Goal: Information Seeking & Learning: Understand process/instructions

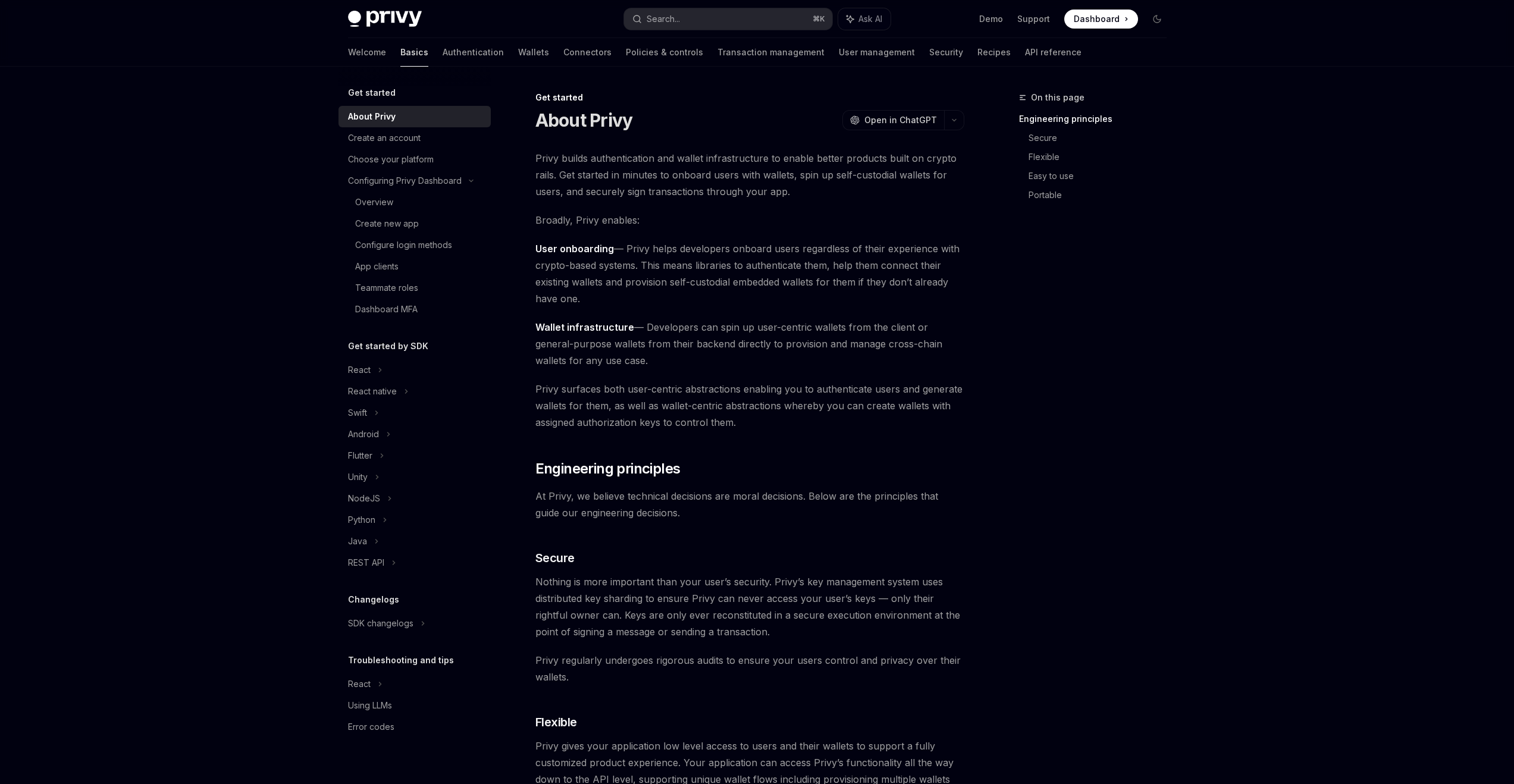
click at [401, 52] on link "Basics" at bounding box center [414, 52] width 28 height 29
click at [369, 374] on div "React" at bounding box center [359, 370] width 22 height 14
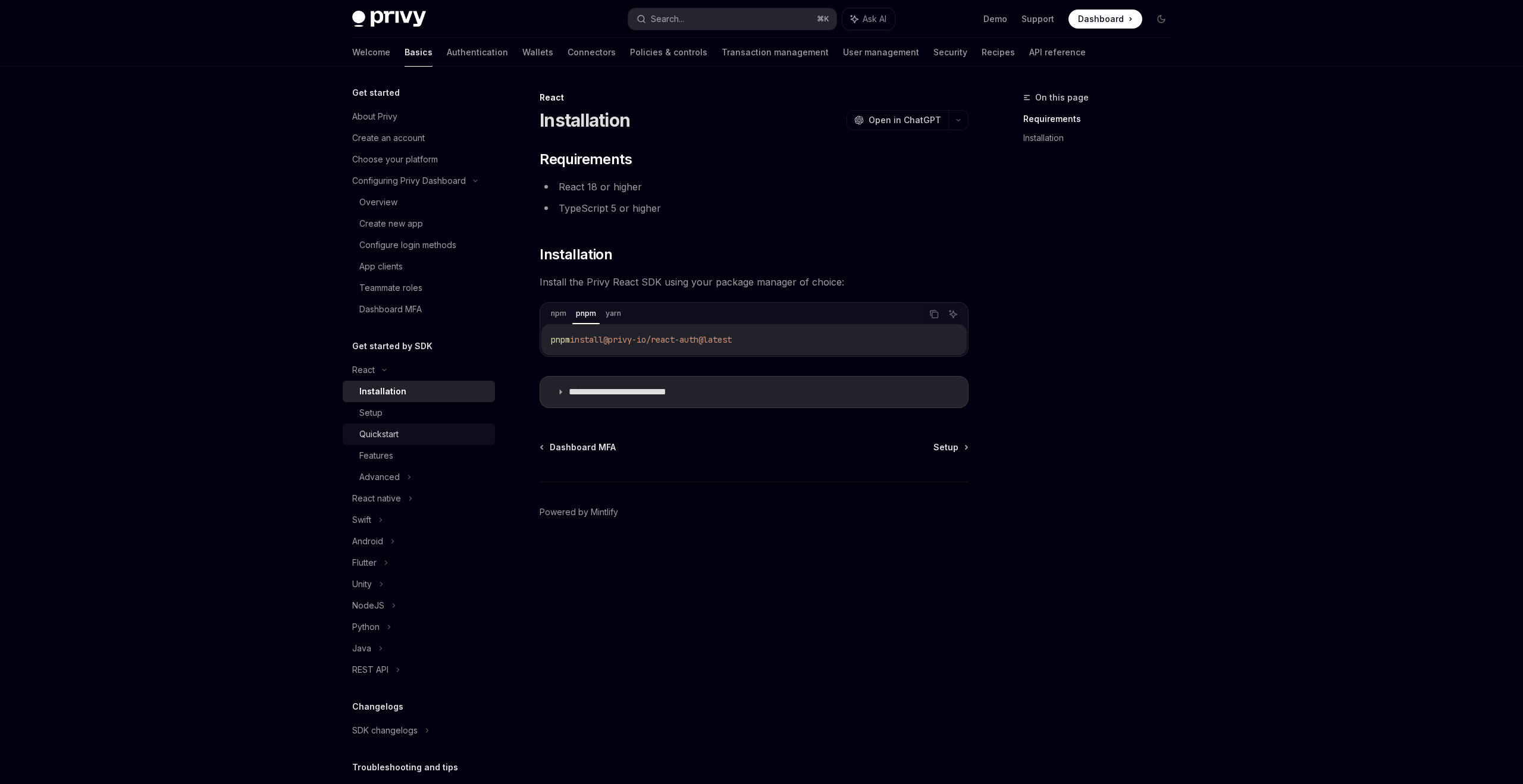
click at [370, 439] on div "Quickstart" at bounding box center [379, 435] width 39 height 14
type textarea "*"
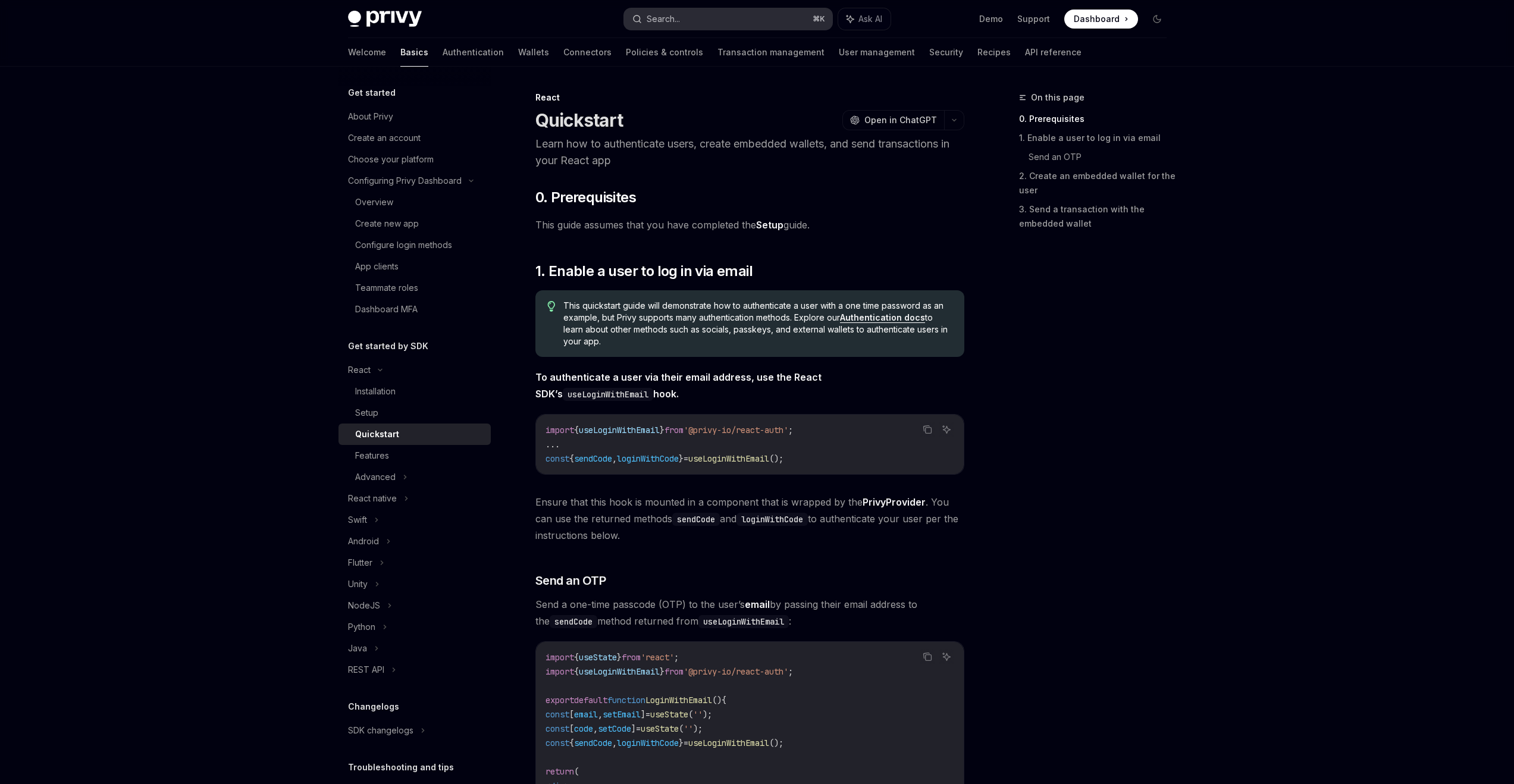
click at [664, 20] on div "Search..." at bounding box center [663, 19] width 33 height 14
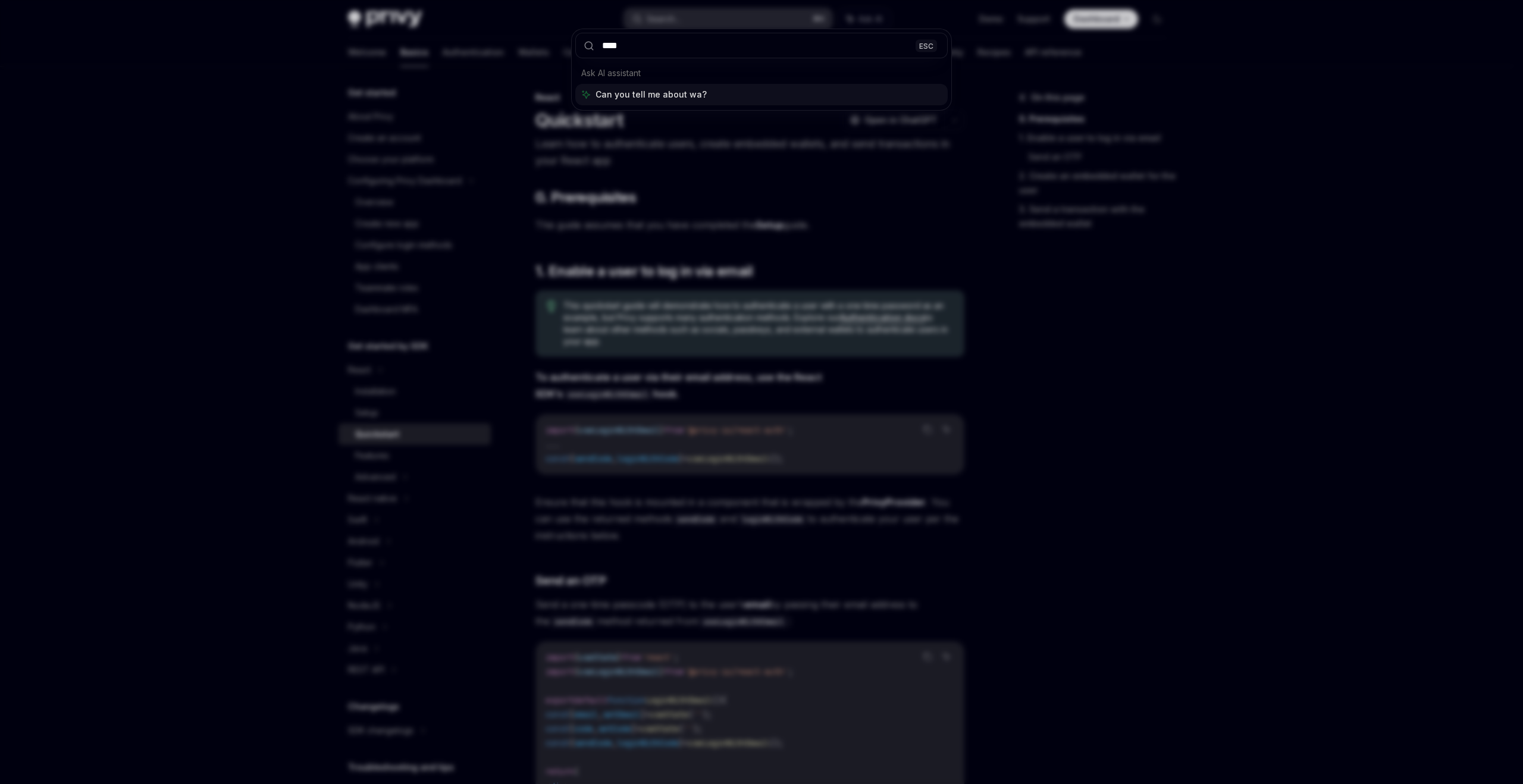
type input "*****"
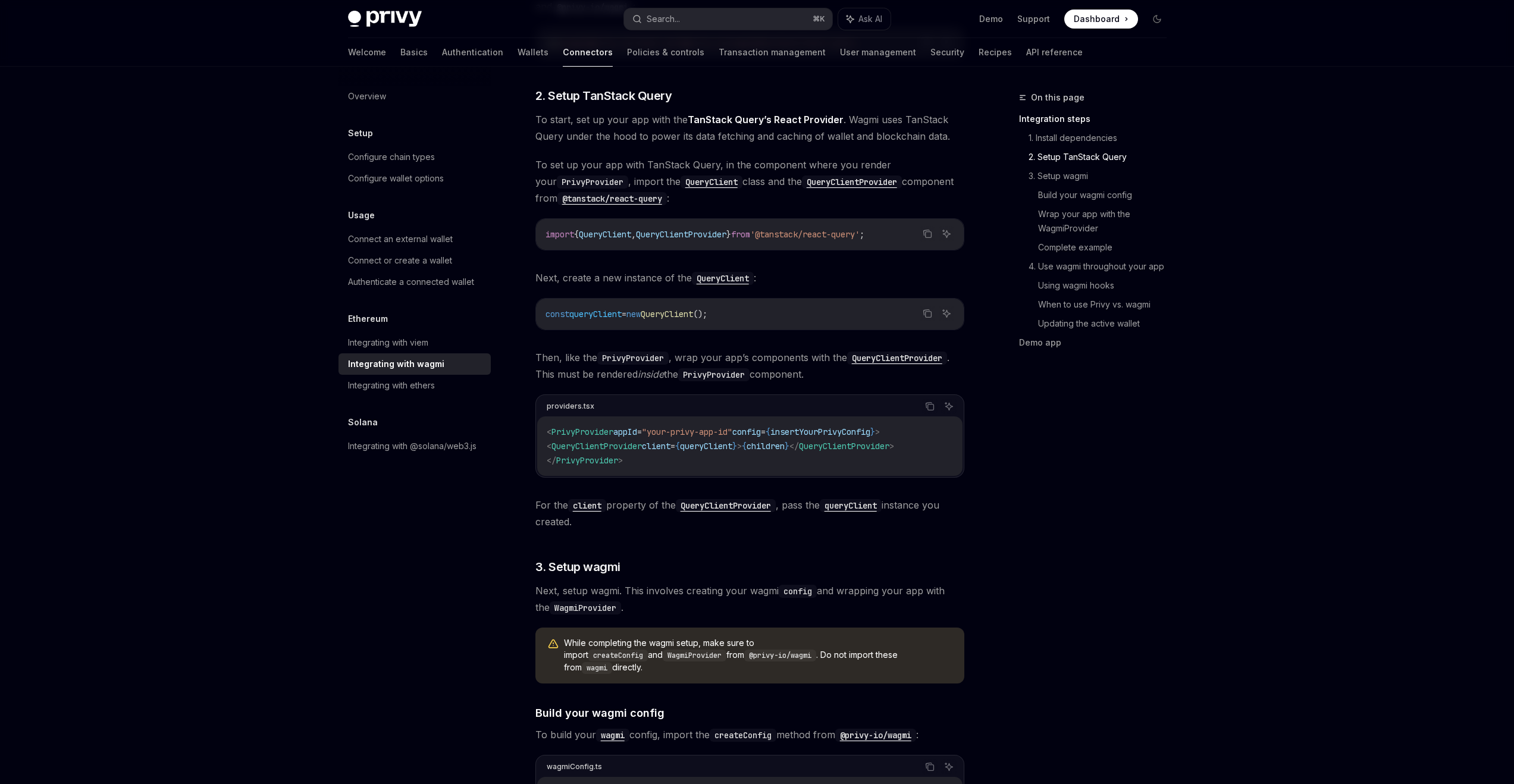
scroll to position [466, 0]
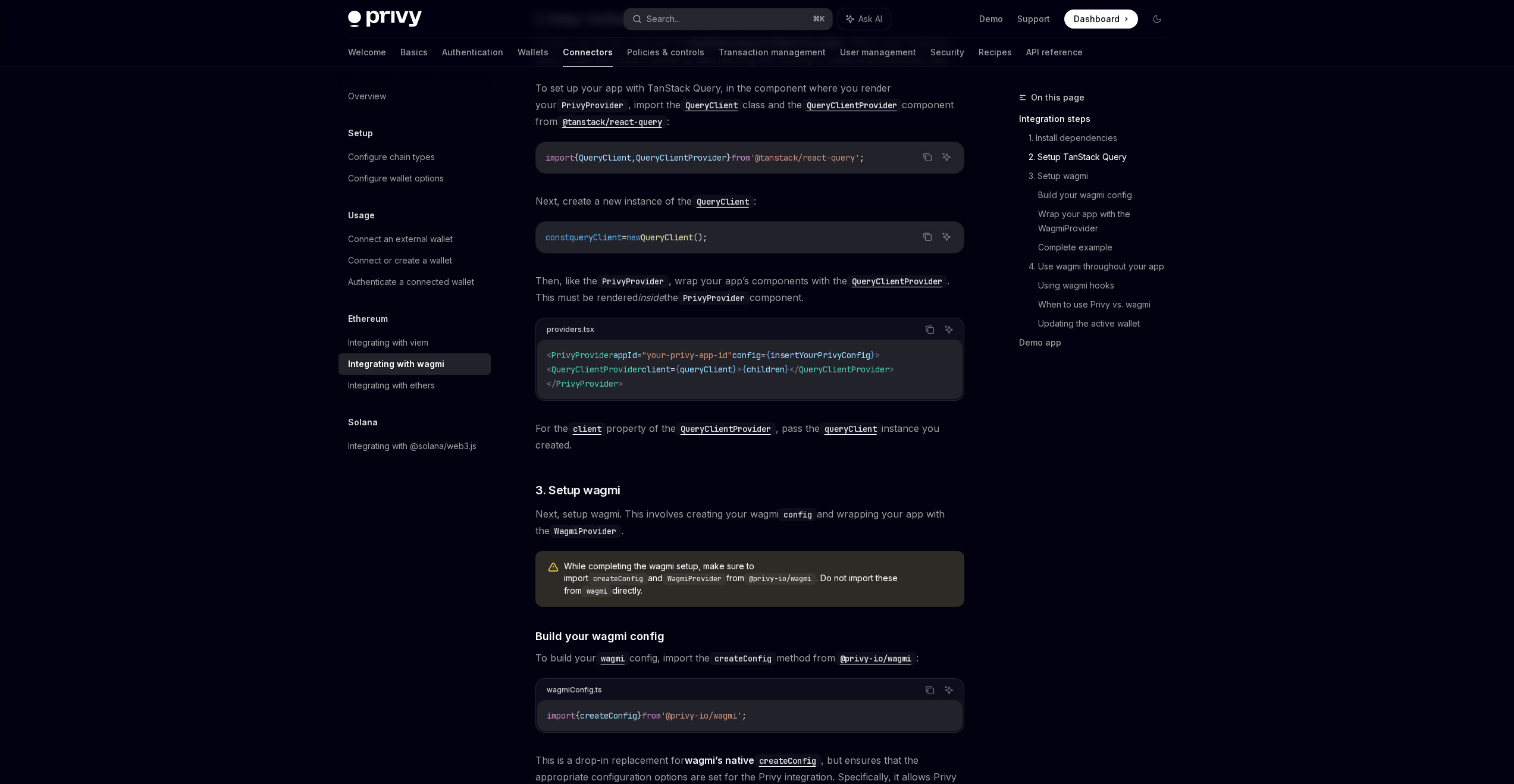
drag, startPoint x: 575, startPoint y: 566, endPoint x: 857, endPoint y: 585, distance: 282.6
click at [857, 585] on div "While completing the wagmi setup, make sure to import createConfig and WagmiPro…" at bounding box center [750, 578] width 429 height 56
drag, startPoint x: 857, startPoint y: 585, endPoint x: 570, endPoint y: 570, distance: 287.4
click at [570, 570] on div "While completing the wagmi setup, make sure to import createConfig and WagmiPro…" at bounding box center [750, 578] width 429 height 56
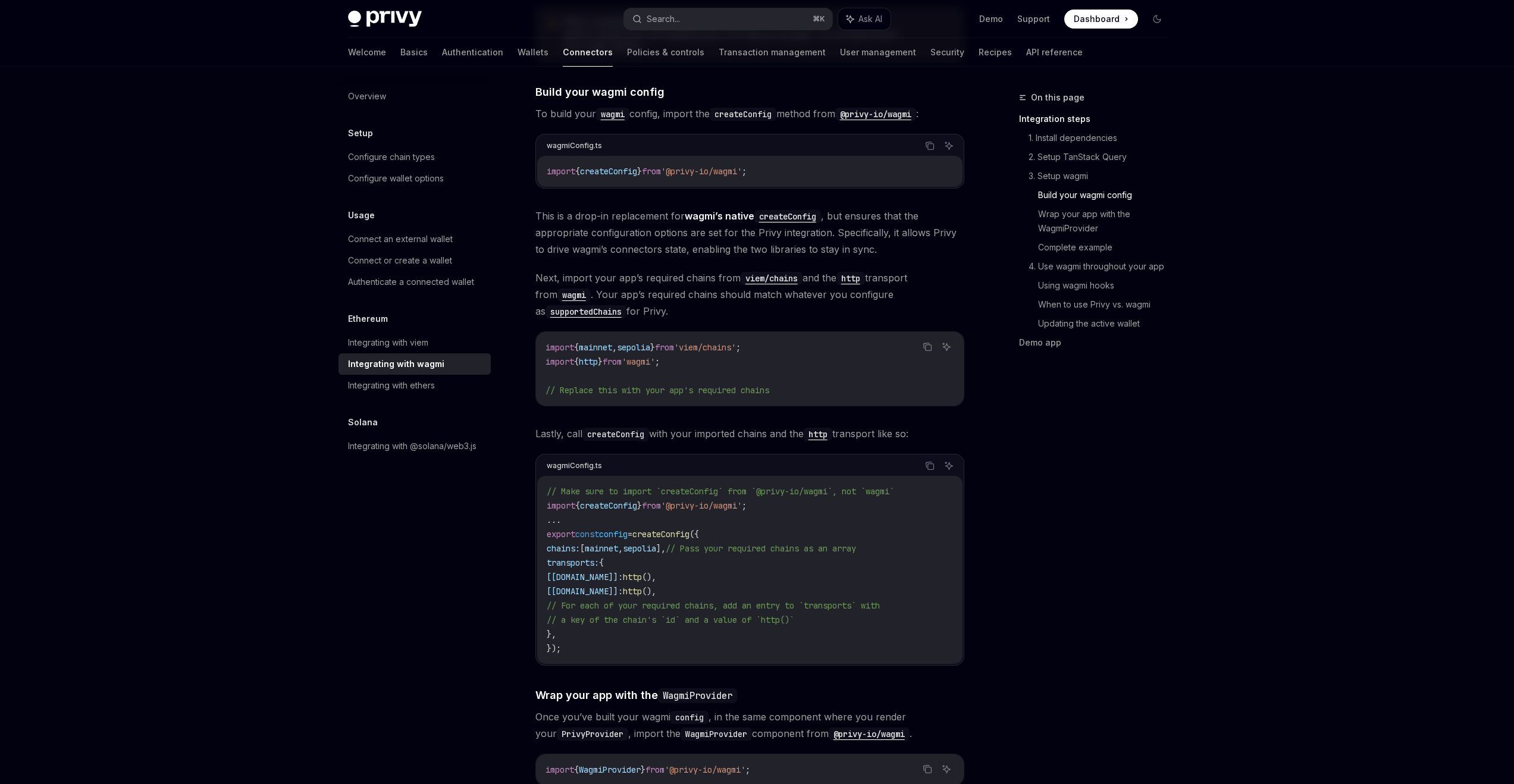
scroll to position [1082, 0]
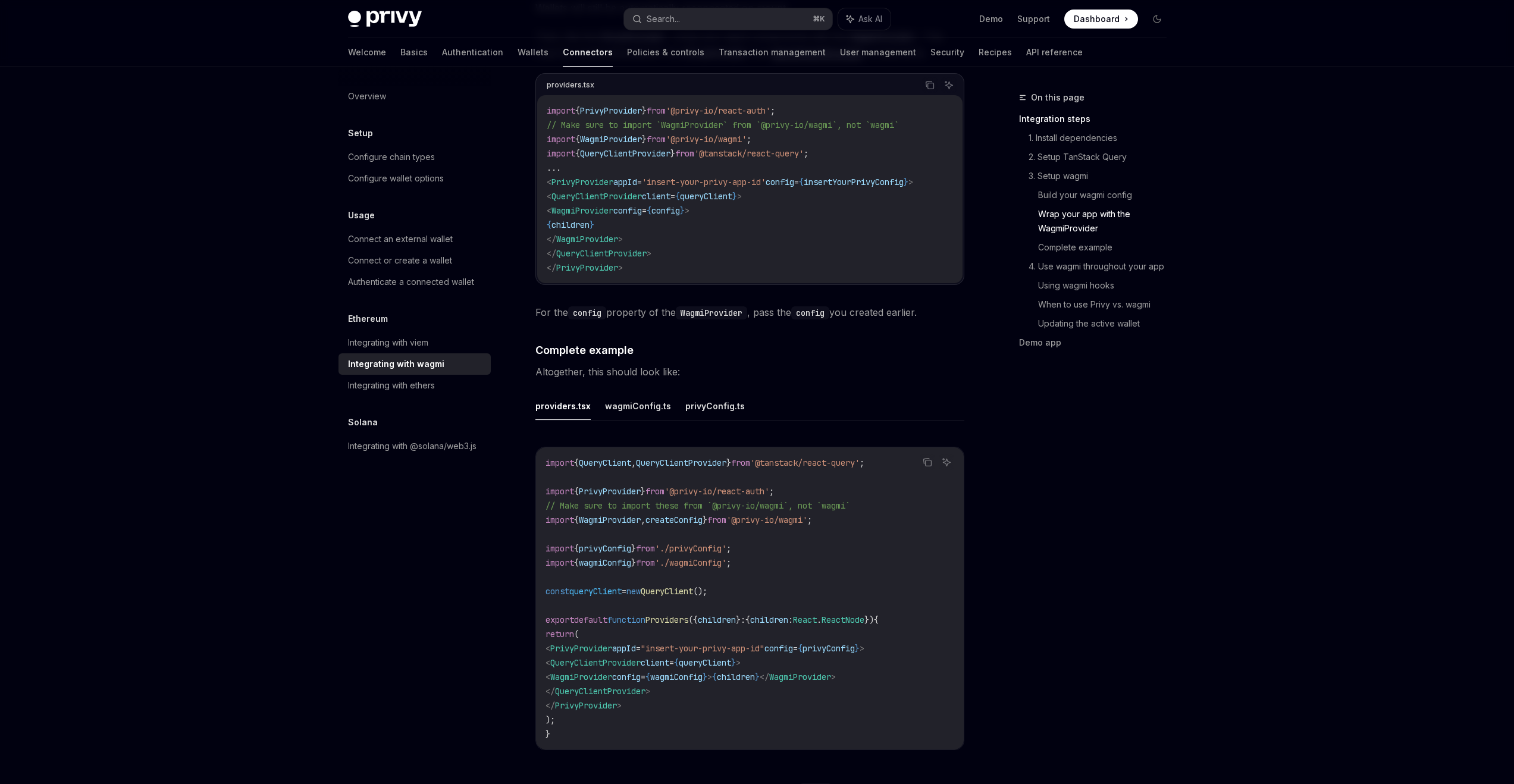
scroll to position [1873, 0]
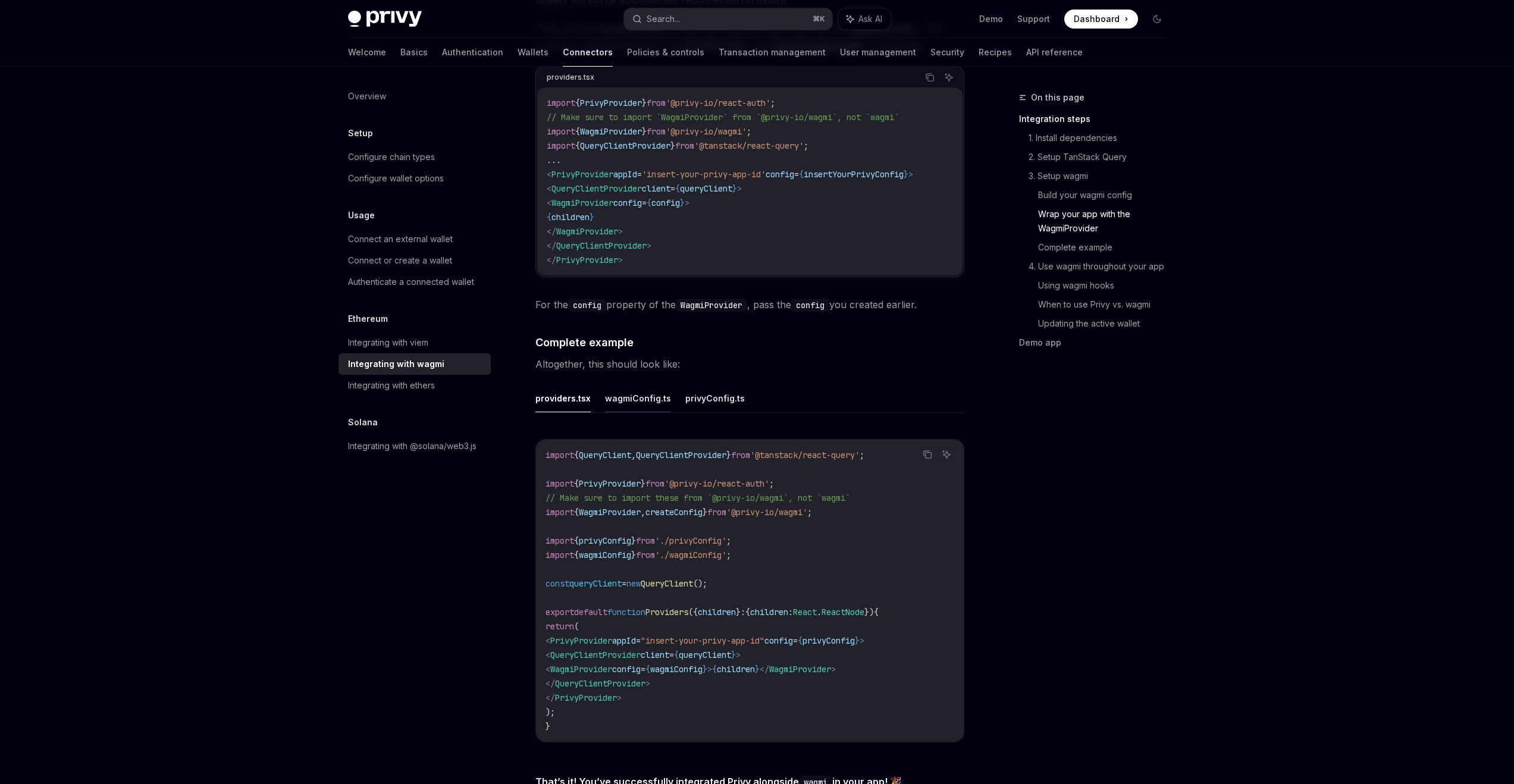
click at [635, 388] on button "wagmiConfig.ts" at bounding box center [638, 398] width 66 height 28
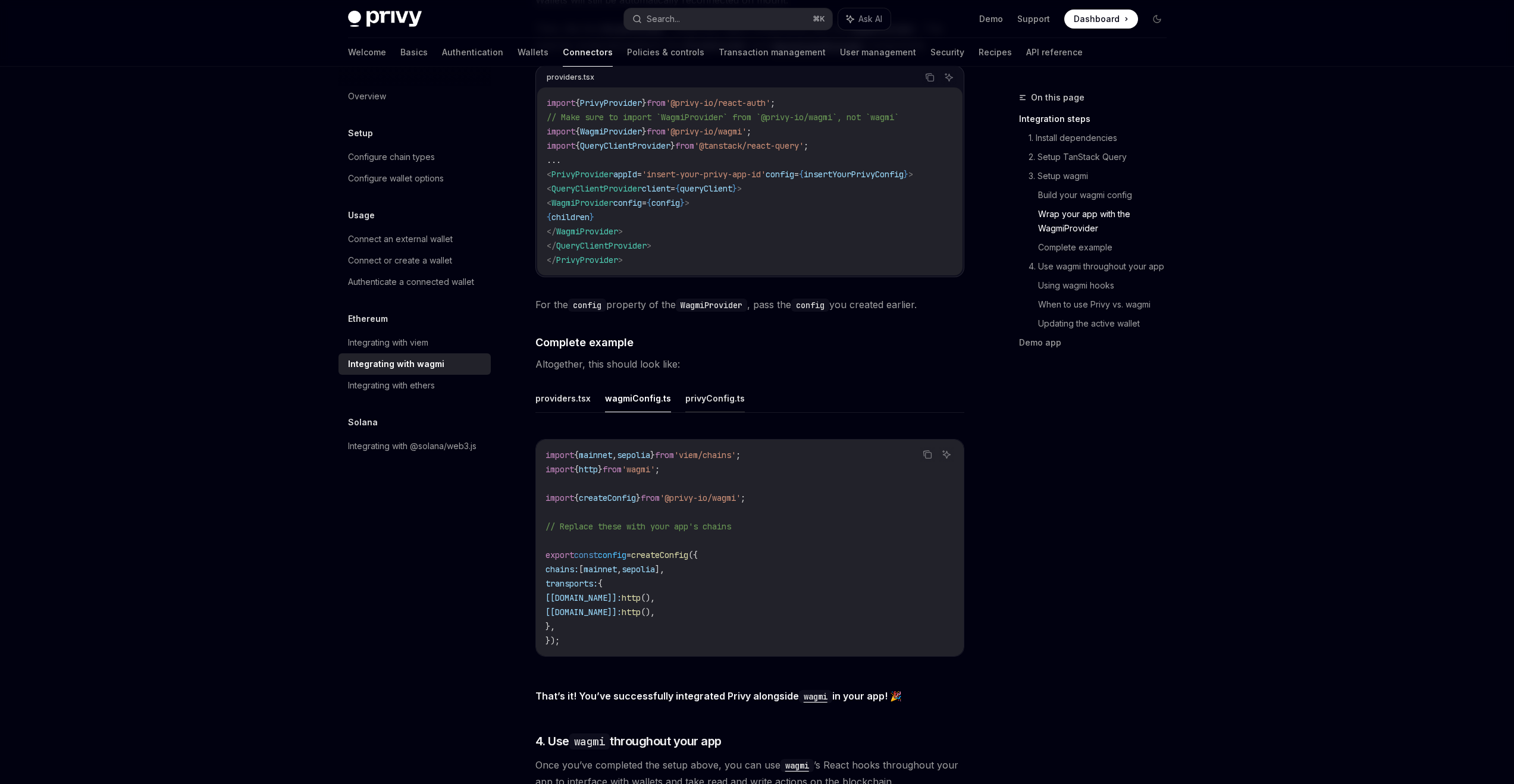
click at [688, 393] on button "privyConfig.ts" at bounding box center [715, 398] width 60 height 28
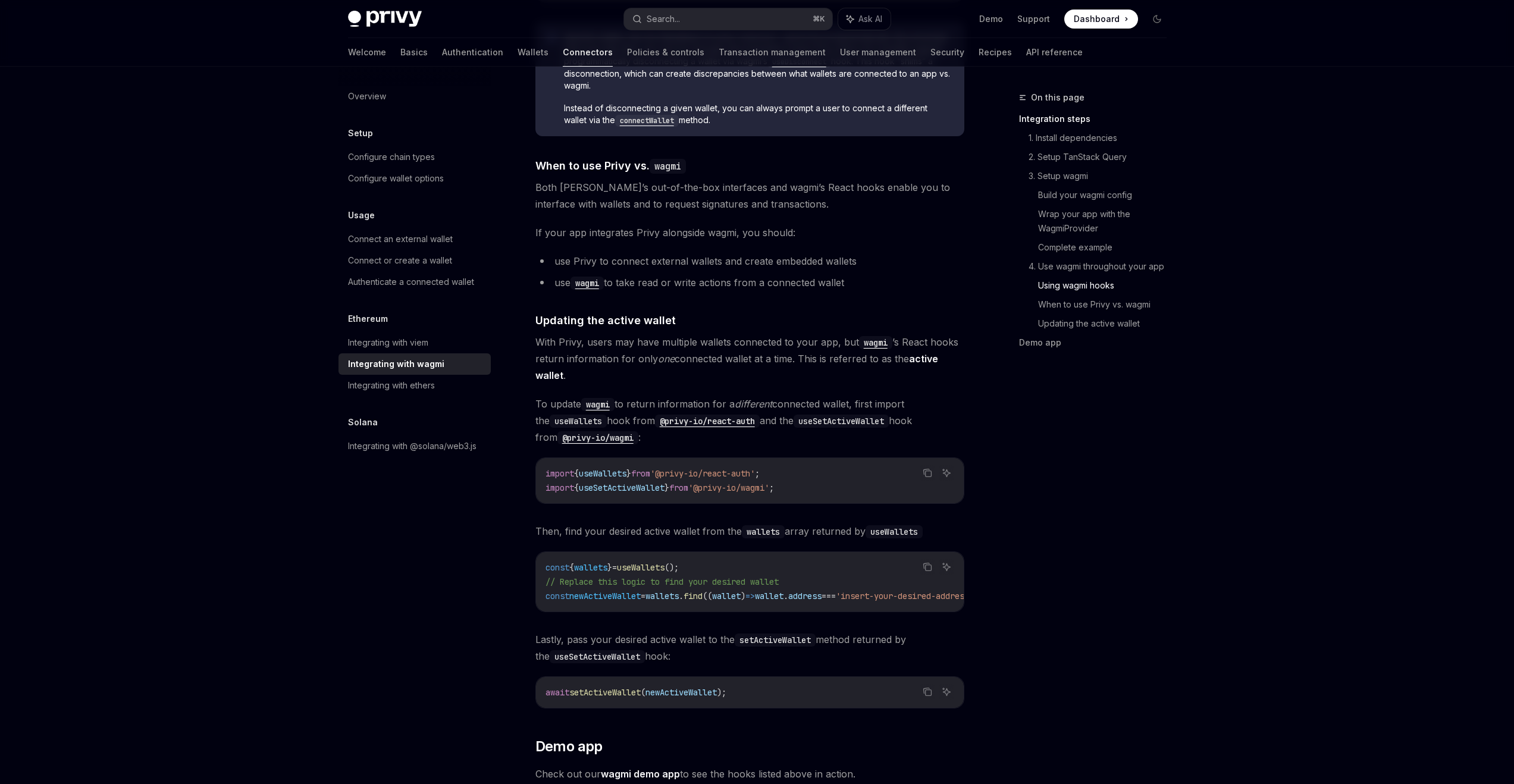
scroll to position [2913, 0]
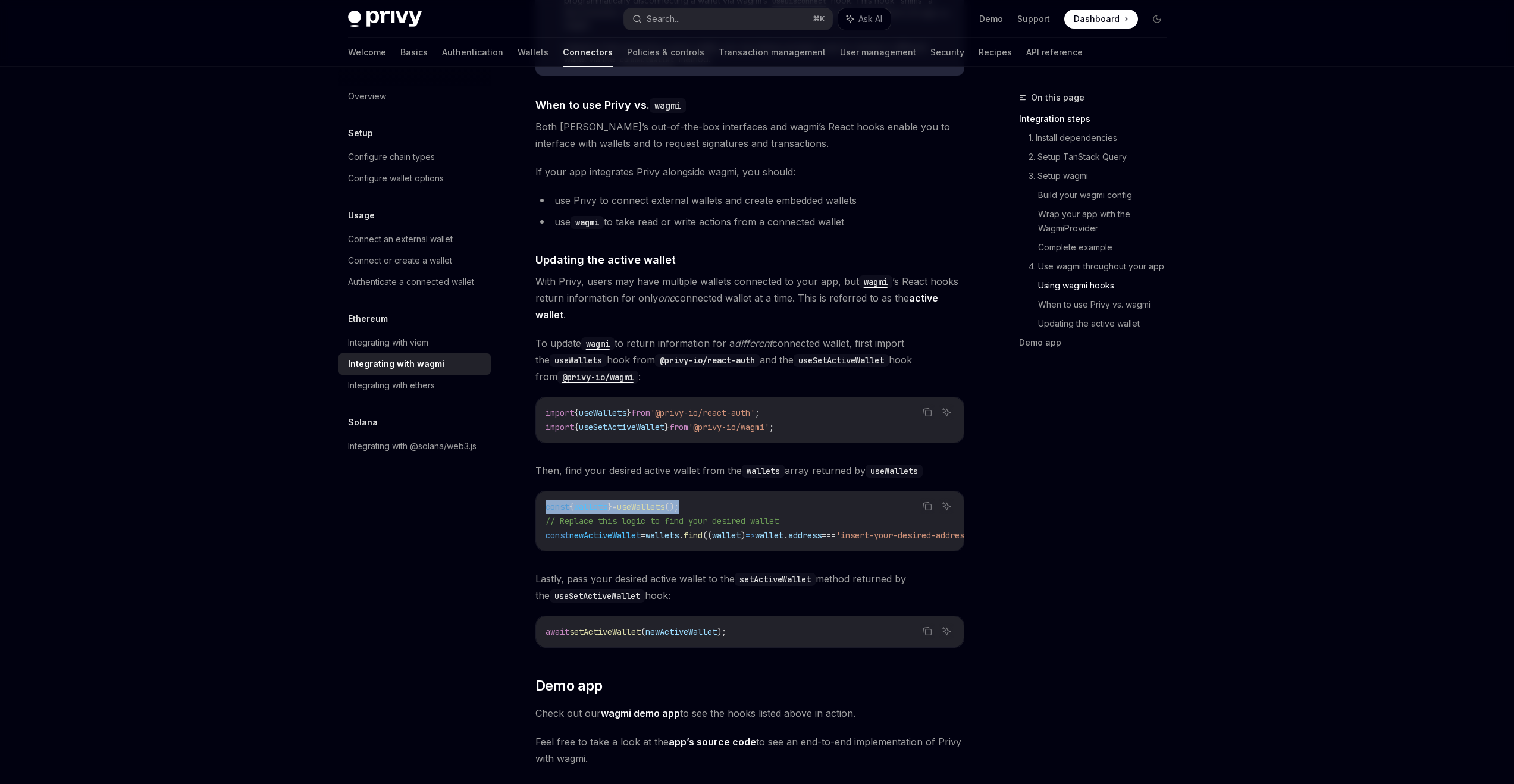
drag, startPoint x: 671, startPoint y: 493, endPoint x: 544, endPoint y: 494, distance: 127.0
click at [544, 494] on div "const { wallets } = useWallets (); // Replace this logic to find your desired w…" at bounding box center [750, 521] width 428 height 60
copy span "const { wallets } = useWallets ();"
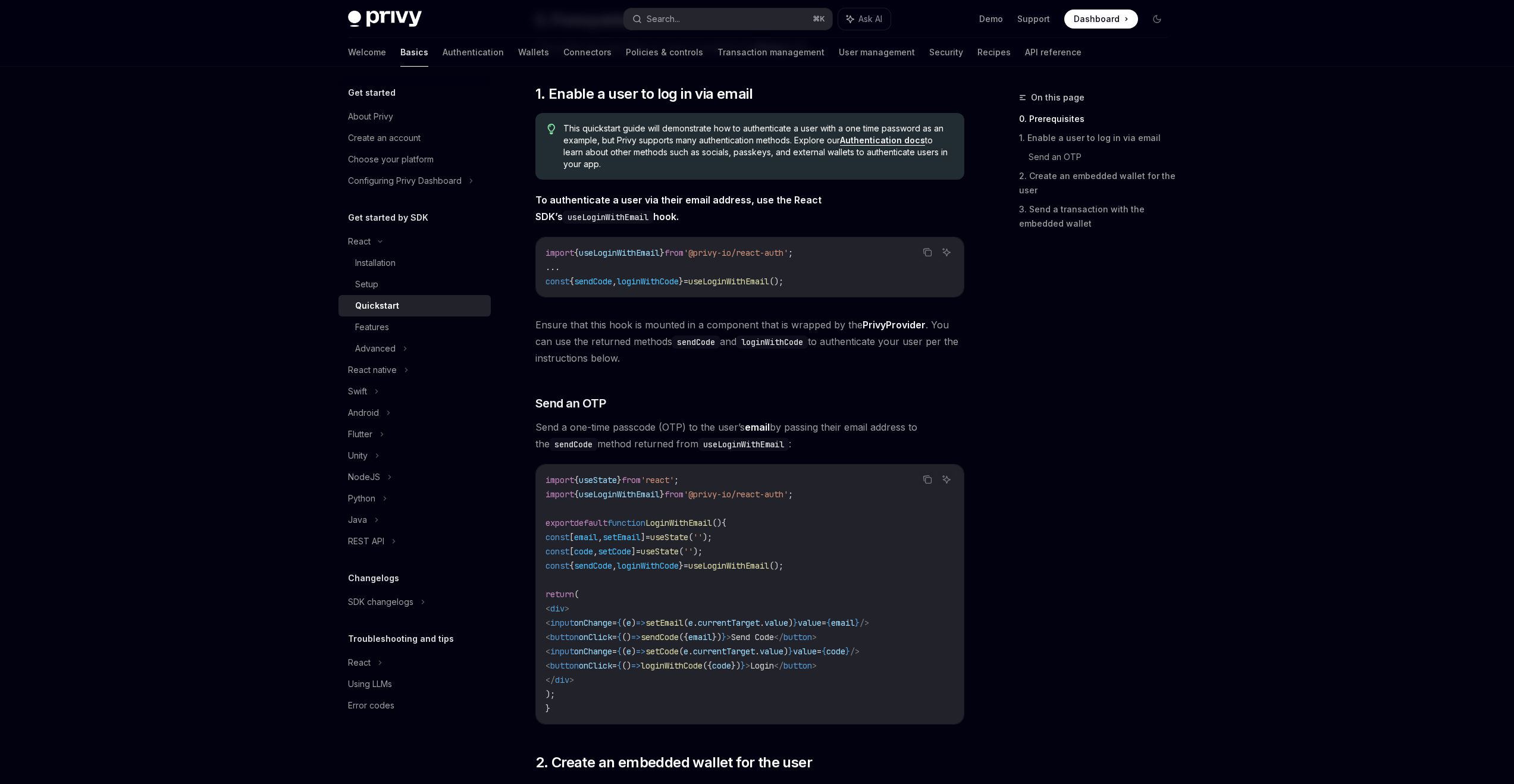
scroll to position [88, 0]
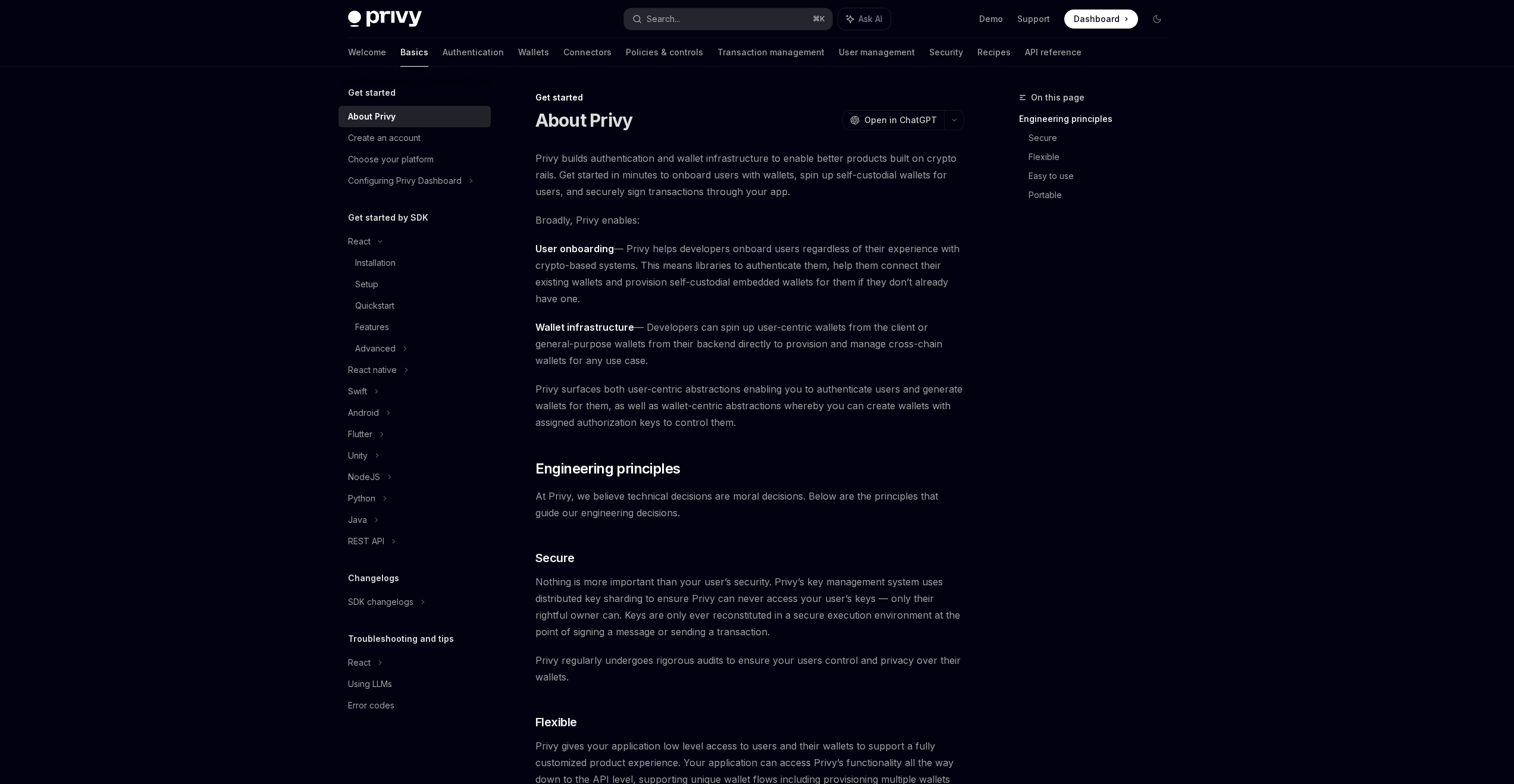
type textarea "*"
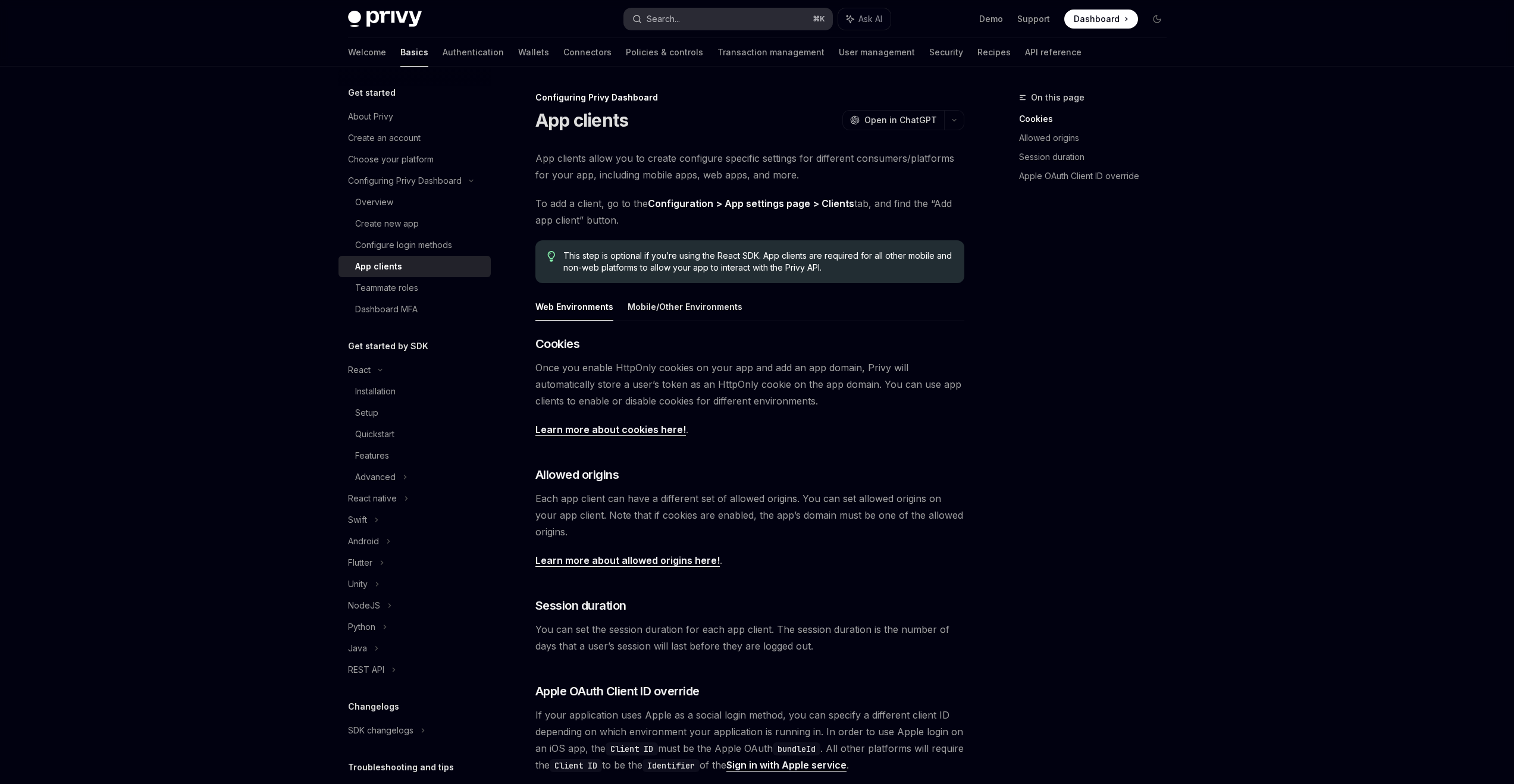
click at [698, 25] on button "Search... ⌘ K" at bounding box center [728, 19] width 209 height 22
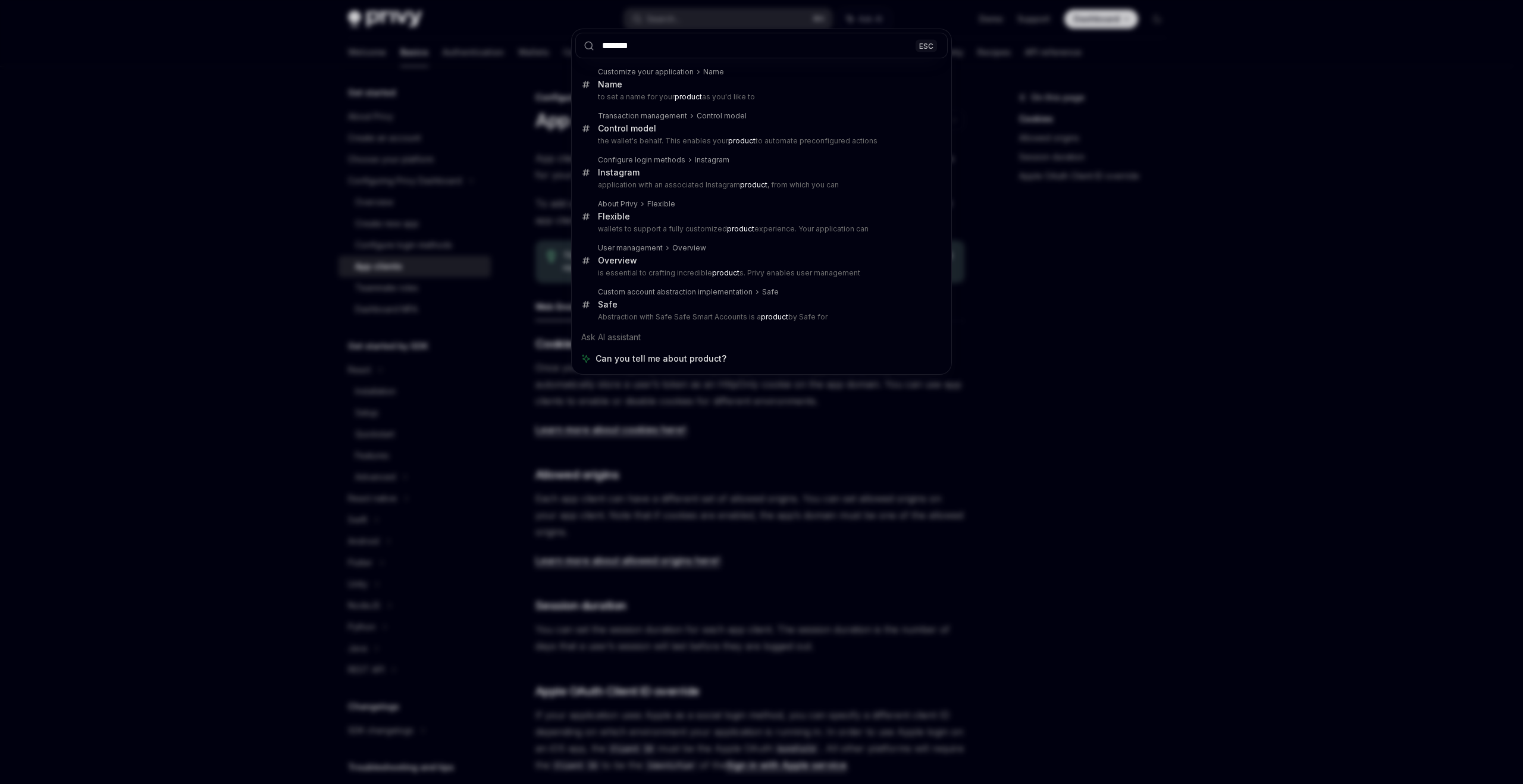
type input "*******"
click at [289, 138] on div "******* ESC Customize your application Name Name to set a name for your product…" at bounding box center [761, 392] width 1523 height 784
